Goal: Navigation & Orientation: Find specific page/section

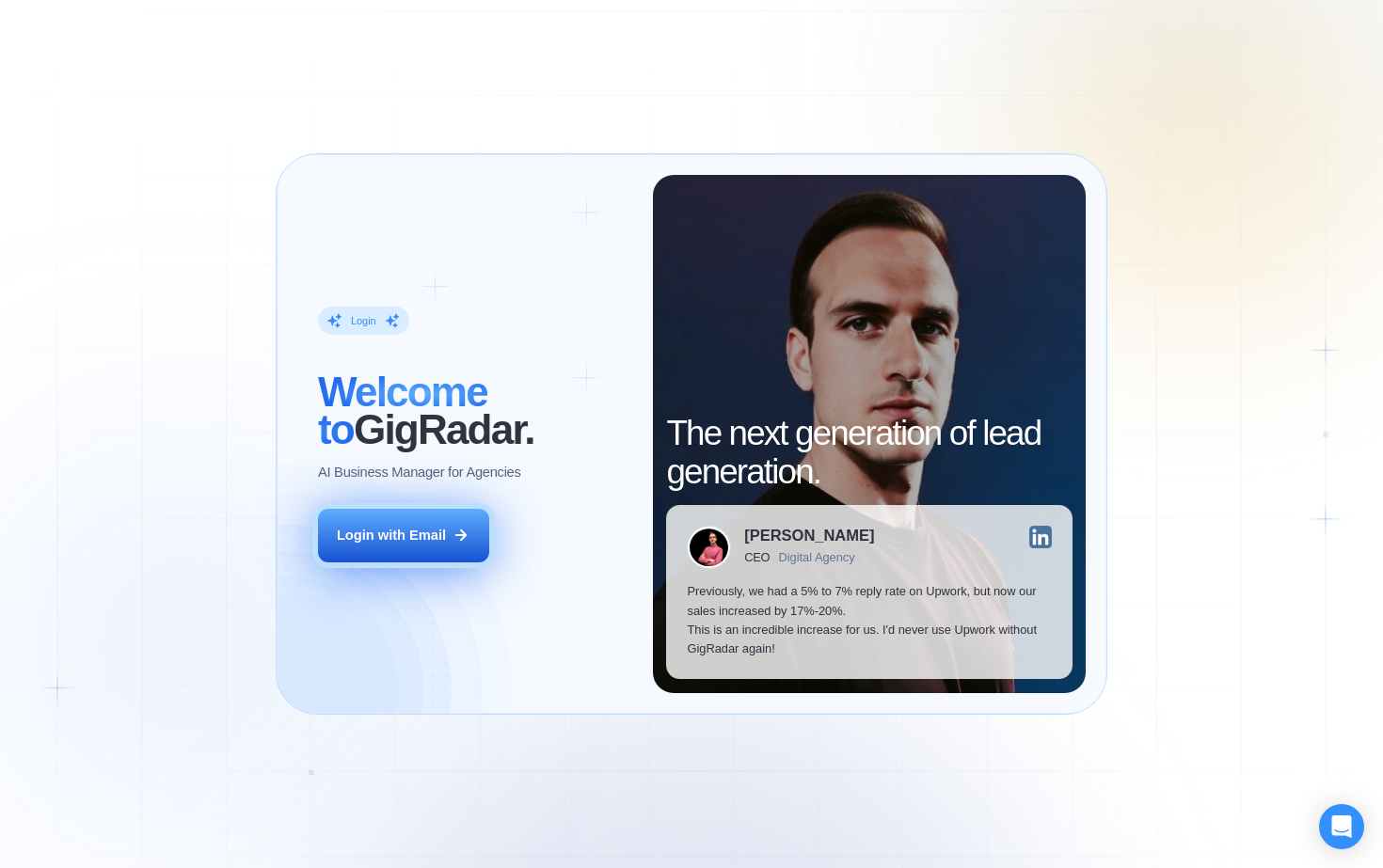
click at [441, 542] on div "Login with Email" at bounding box center [390, 535] width 109 height 19
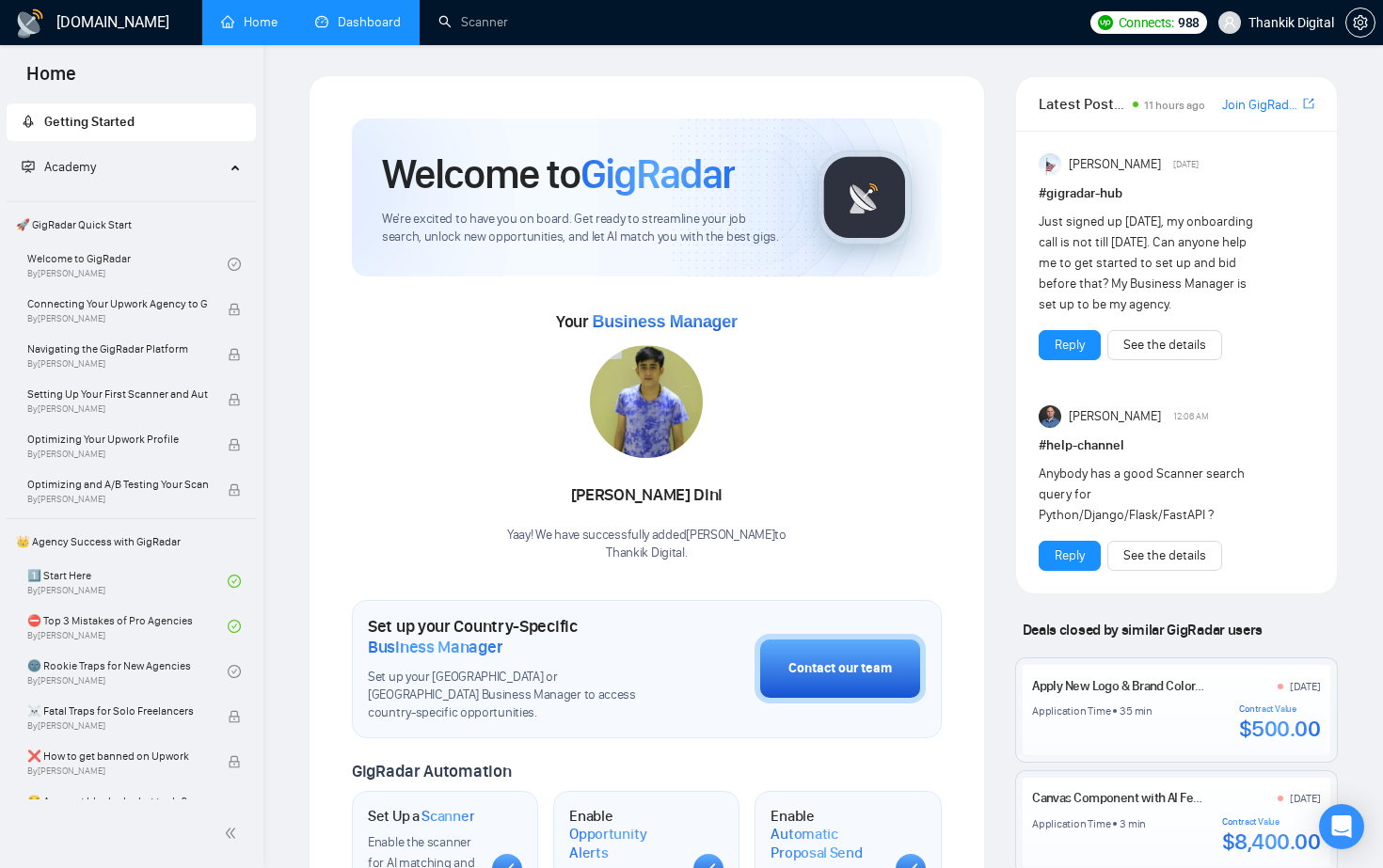
click at [347, 29] on link "Dashboard" at bounding box center [358, 22] width 86 height 16
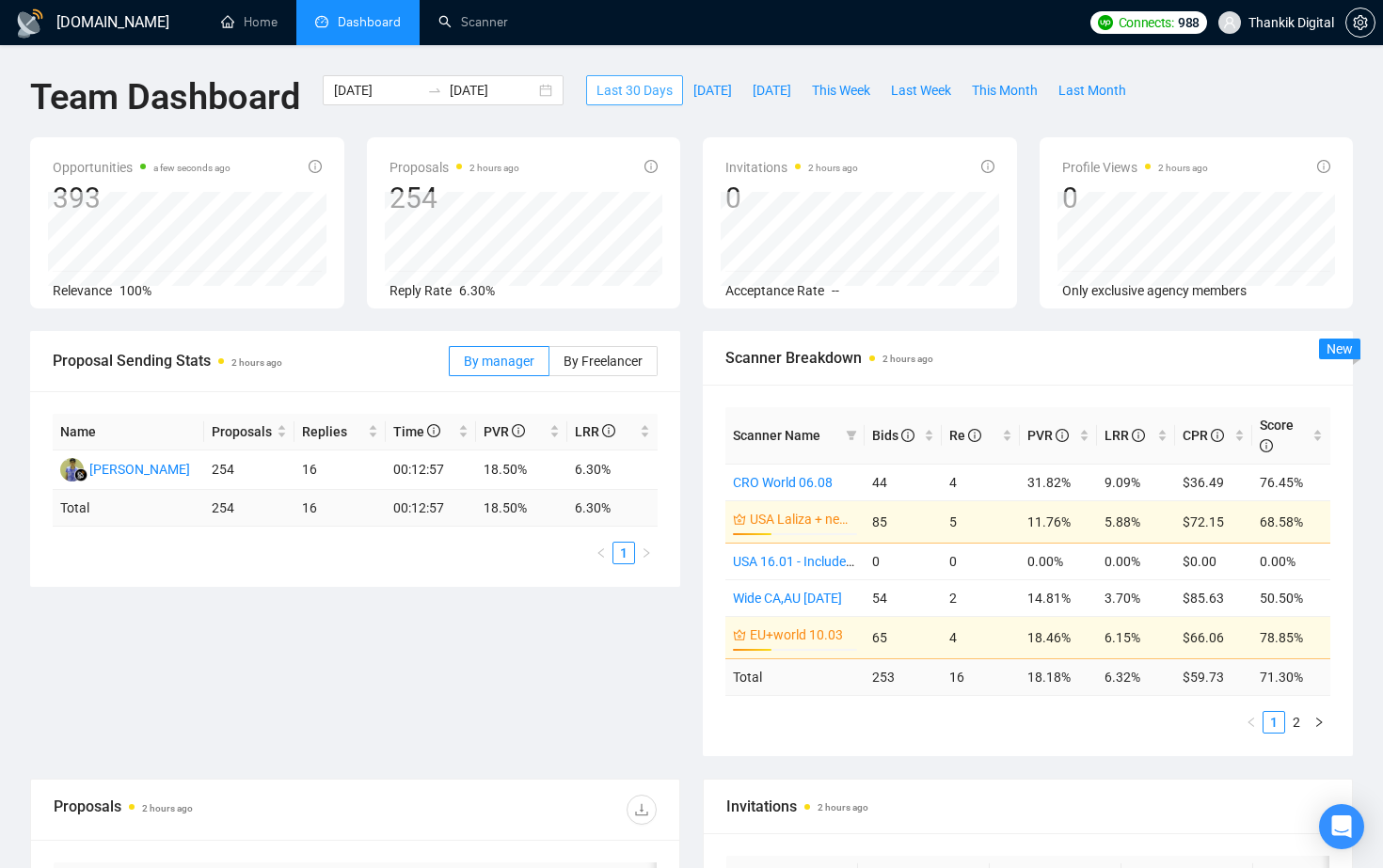
click at [643, 88] on span "Last 30 Days" at bounding box center [634, 90] width 76 height 21
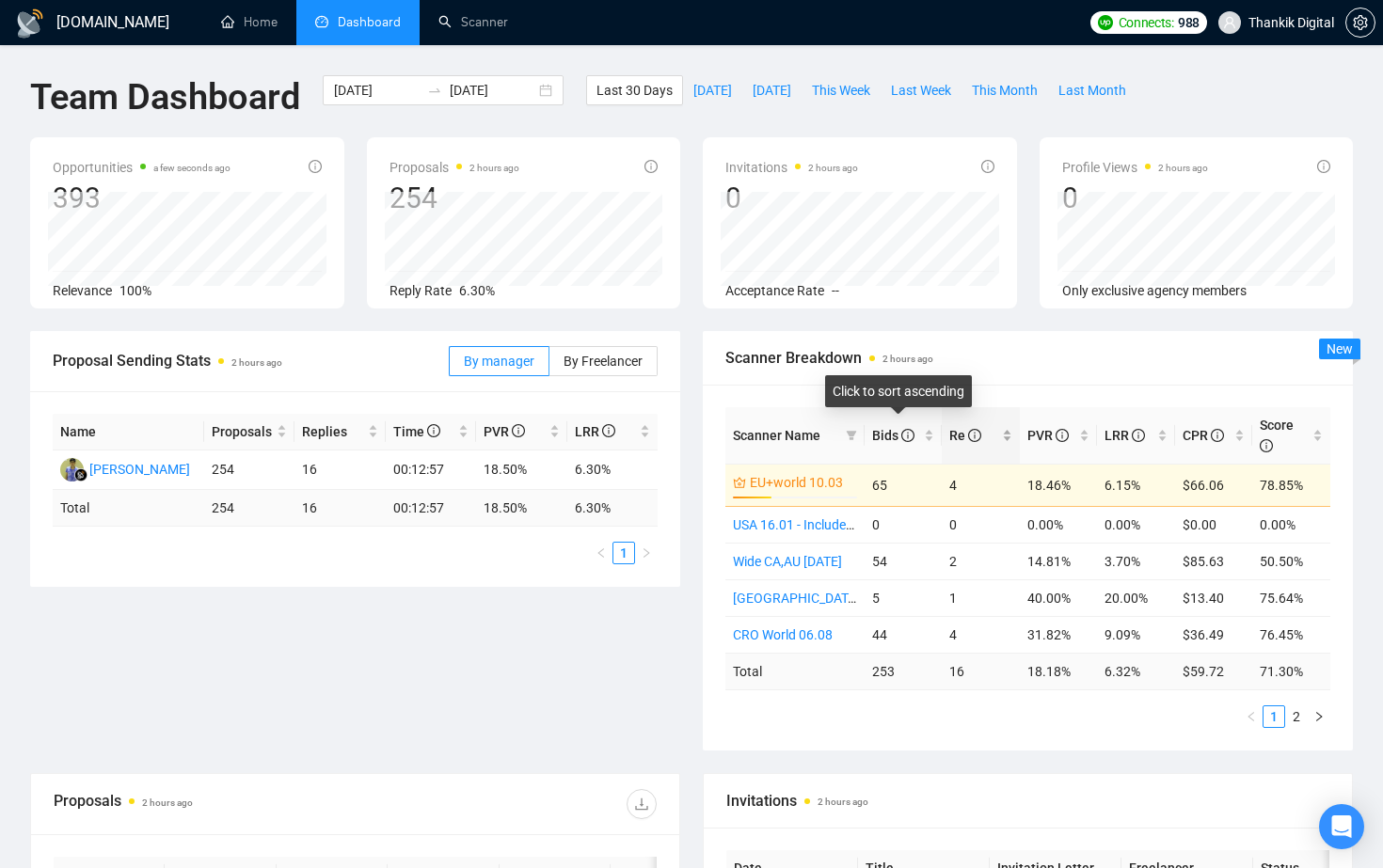
click at [960, 429] on span "Re" at bounding box center [965, 435] width 32 height 15
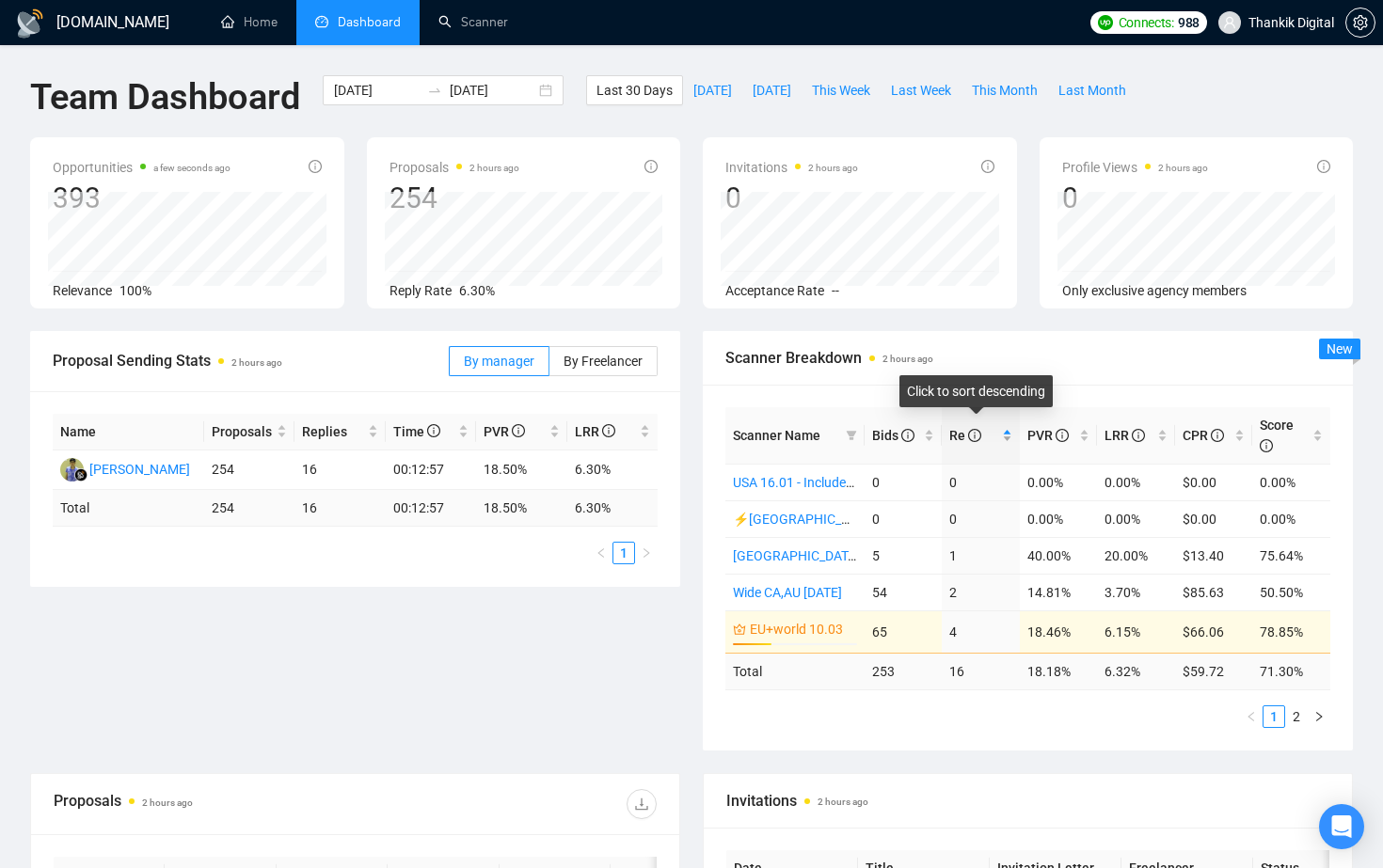
click at [960, 429] on span "Re" at bounding box center [965, 435] width 32 height 15
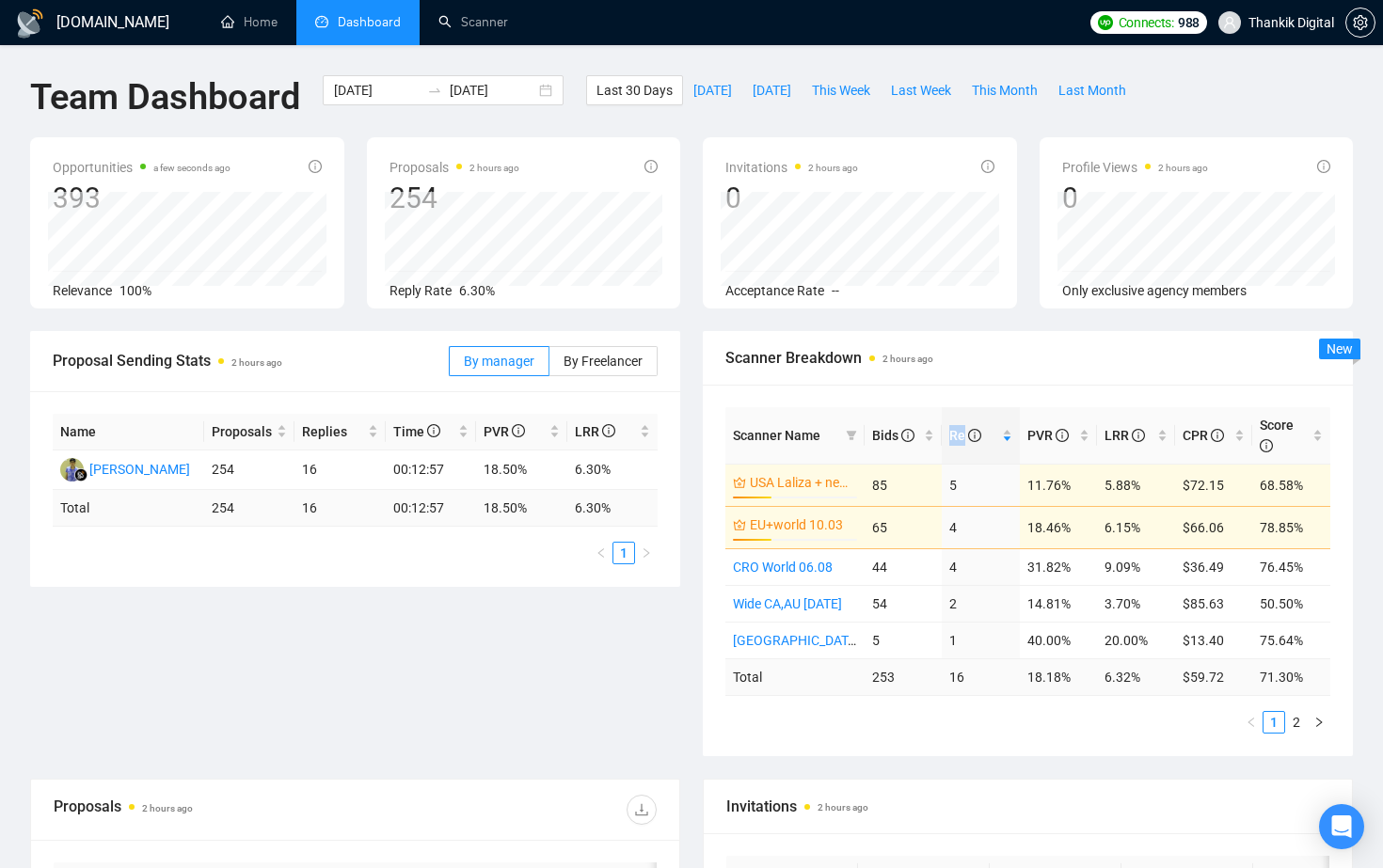
click at [648, 715] on div "Proposal Sending Stats 2 hours ago By manager By Freelancer Name Proposals Repl…" at bounding box center [692, 555] width 1345 height 448
